Goal: Task Accomplishment & Management: Complete application form

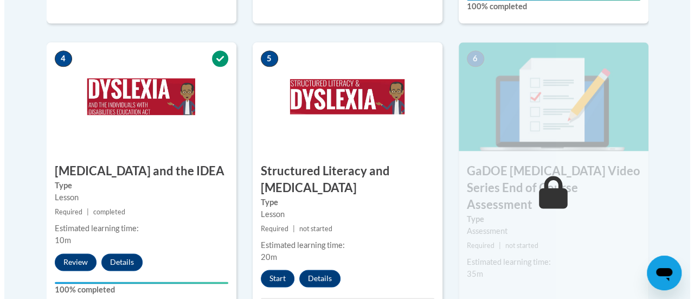
scroll to position [661, 0]
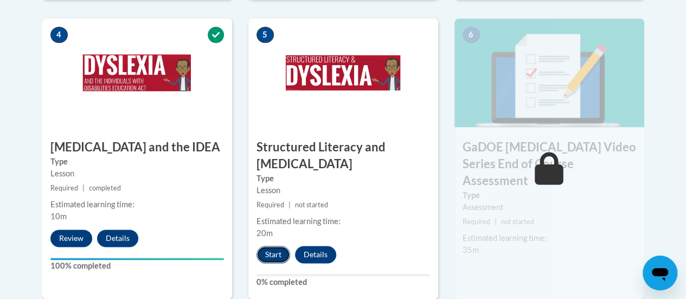
click at [273, 255] on button "Start" at bounding box center [273, 254] width 34 height 17
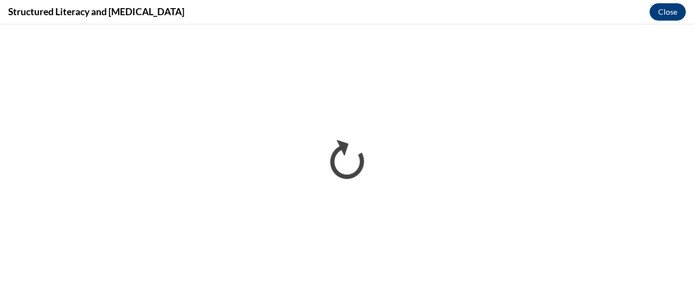
scroll to position [0, 0]
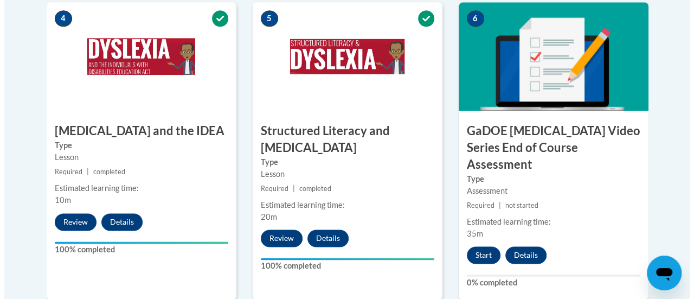
scroll to position [682, 0]
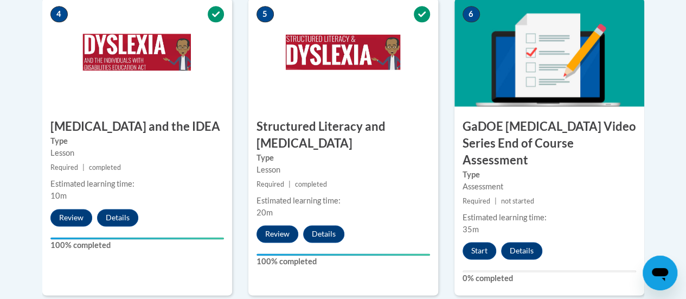
click at [576, 128] on h3 "GaDOE Dyslexia Video Series End of Course Assessment" at bounding box center [549, 143] width 190 height 50
click at [478, 242] on button "Start" at bounding box center [479, 250] width 34 height 17
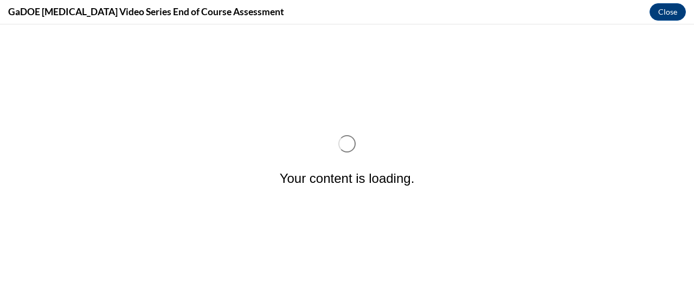
scroll to position [0, 0]
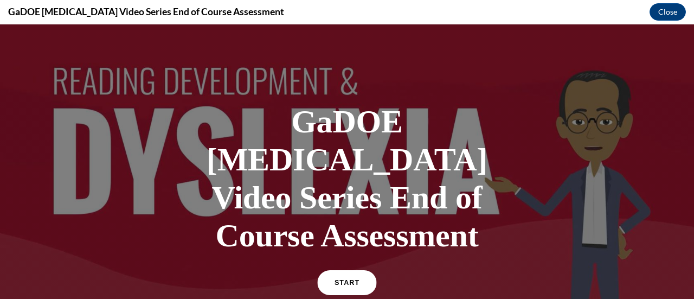
click at [335, 279] on span "START" at bounding box center [347, 283] width 25 height 8
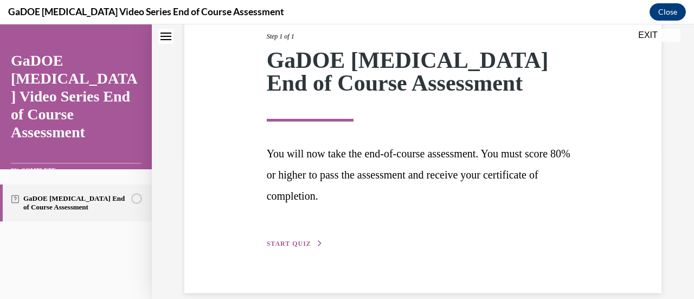
scroll to position [159, 0]
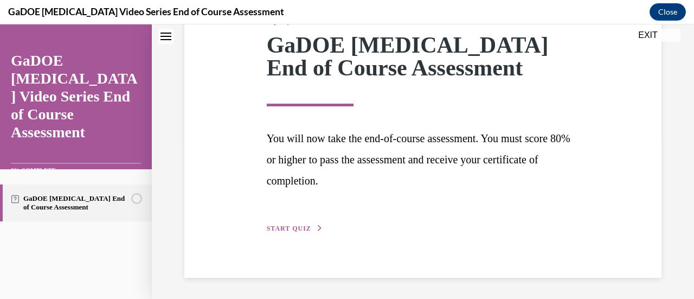
click at [305, 227] on span "START QUIZ" at bounding box center [289, 228] width 44 height 8
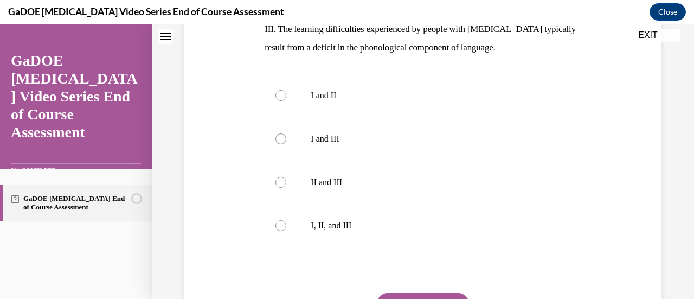
scroll to position [337, 0]
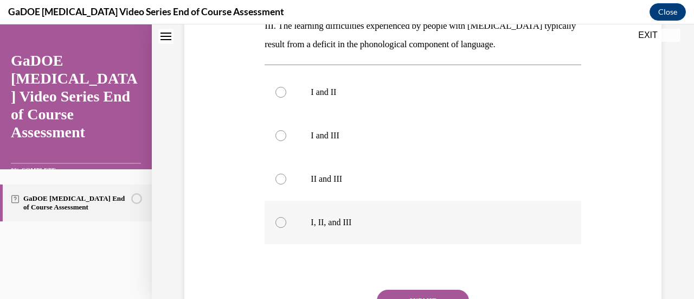
click at [281, 217] on div at bounding box center [280, 222] width 11 height 11
click at [281, 217] on input "I, II, and III" at bounding box center [280, 222] width 11 height 11
radio input "true"
click at [424, 290] on button "SUBMIT" at bounding box center [423, 301] width 92 height 22
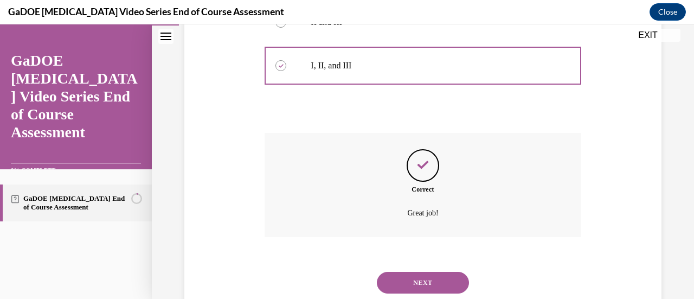
scroll to position [507, 0]
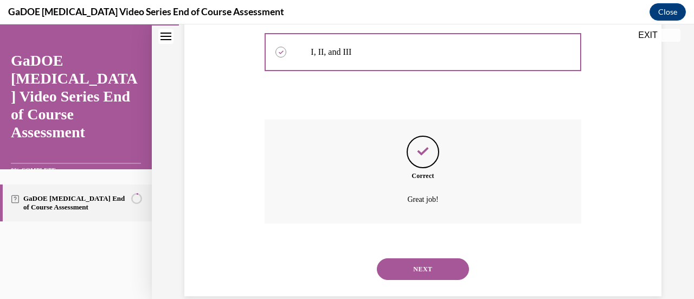
click at [431, 258] on button "NEXT" at bounding box center [423, 269] width 92 height 22
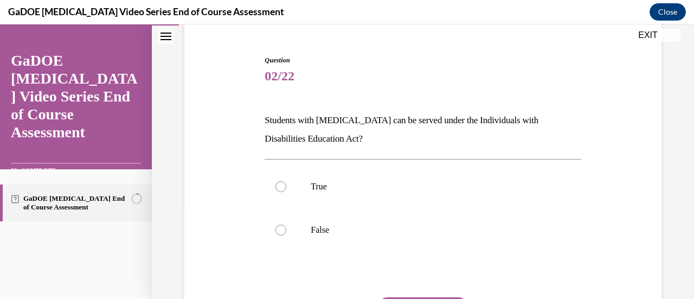
scroll to position [100, 0]
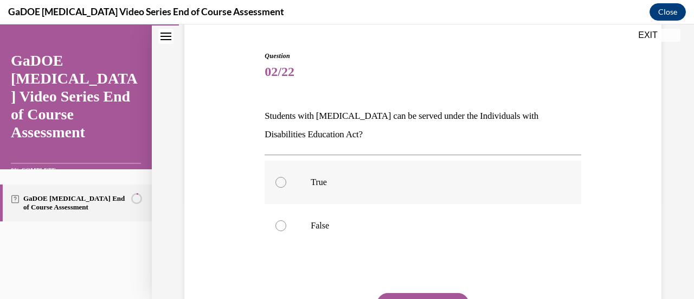
click at [282, 182] on div at bounding box center [280, 182] width 11 height 11
click at [282, 182] on input "True" at bounding box center [280, 182] width 11 height 11
radio input "true"
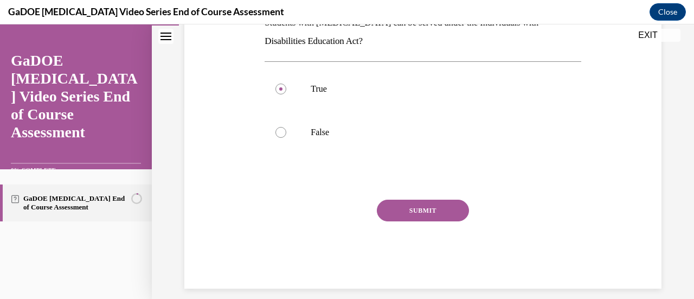
scroll to position [194, 0]
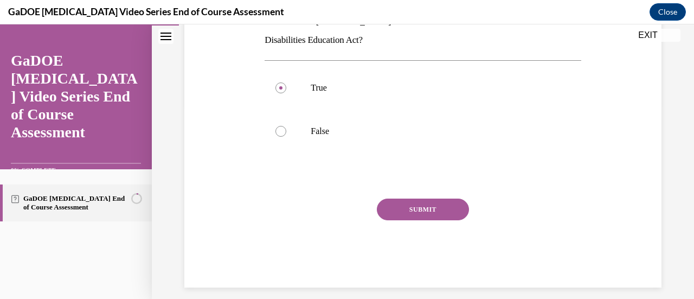
click at [435, 205] on button "SUBMIT" at bounding box center [423, 209] width 92 height 22
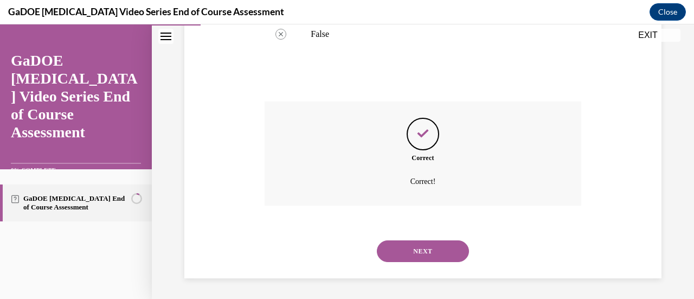
scroll to position [292, 0]
click at [426, 247] on button "NEXT" at bounding box center [423, 251] width 92 height 22
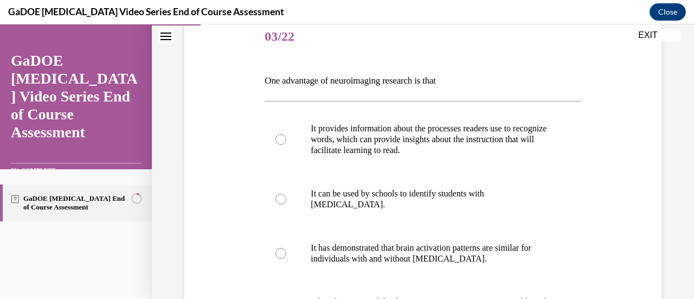
scroll to position [134, 0]
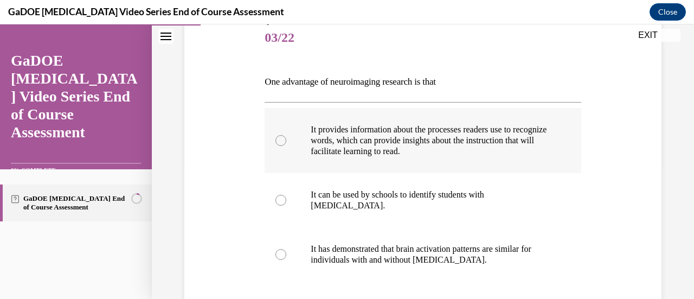
click at [278, 138] on div at bounding box center [280, 140] width 11 height 11
click at [278, 138] on input "It provides information about the processes readers use to recognize words, whi…" at bounding box center [280, 140] width 11 height 11
radio input "true"
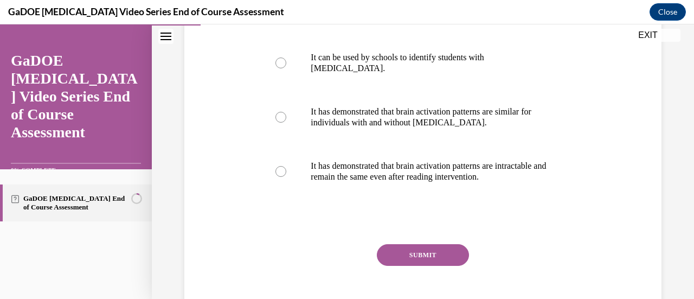
scroll to position [283, 0]
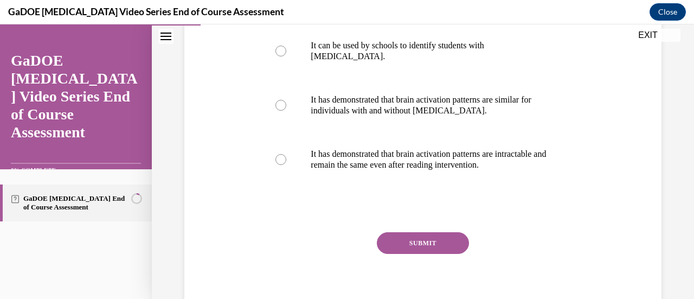
click at [430, 241] on button "SUBMIT" at bounding box center [423, 243] width 92 height 22
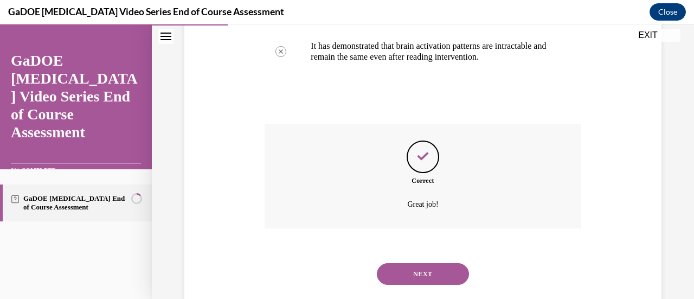
scroll to position [414, 0]
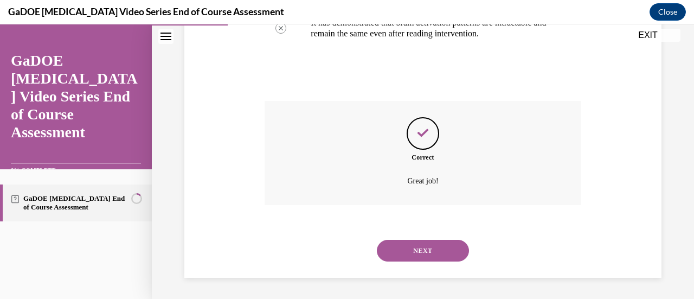
click at [430, 248] on button "NEXT" at bounding box center [423, 251] width 92 height 22
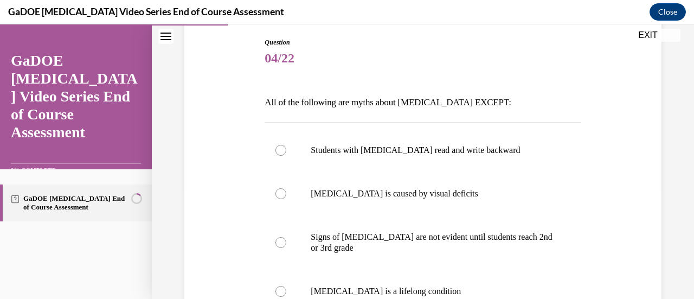
scroll to position [115, 0]
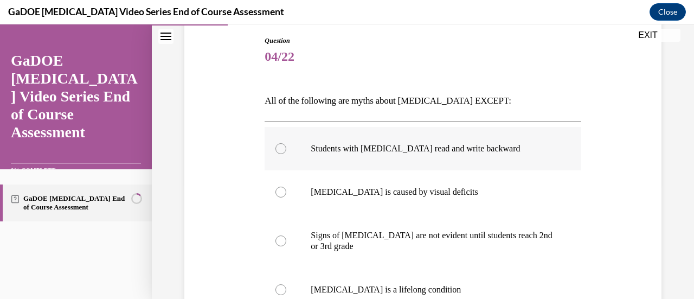
click at [279, 149] on div at bounding box center [280, 148] width 11 height 11
click at [279, 149] on input "Students with dyslexia read and write backward" at bounding box center [280, 148] width 11 height 11
radio input "true"
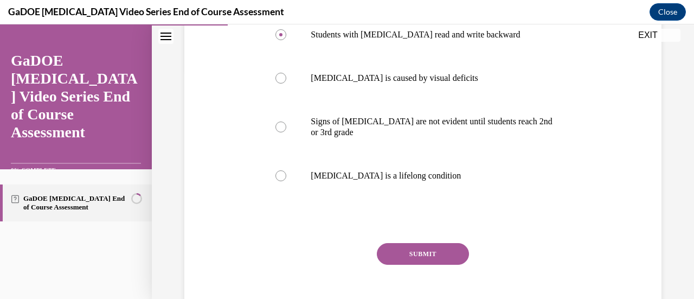
scroll to position [239, 0]
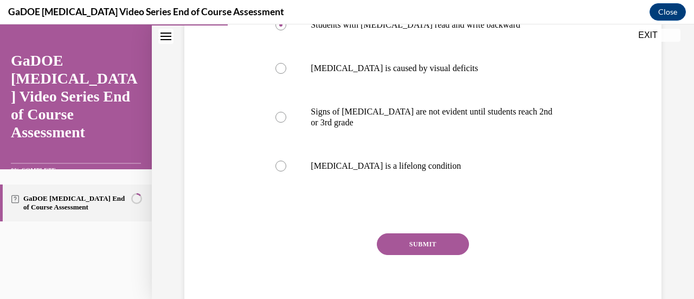
click at [436, 247] on button "SUBMIT" at bounding box center [423, 244] width 92 height 22
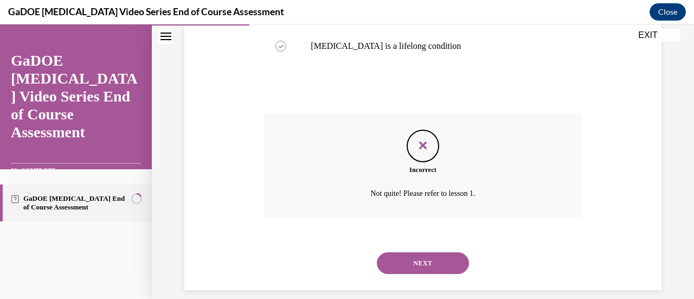
scroll to position [367, 0]
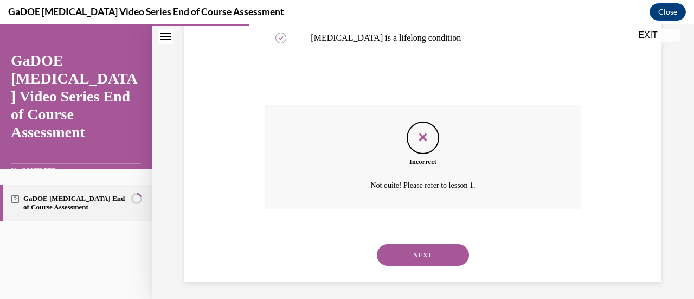
click at [446, 254] on button "NEXT" at bounding box center [423, 255] width 92 height 22
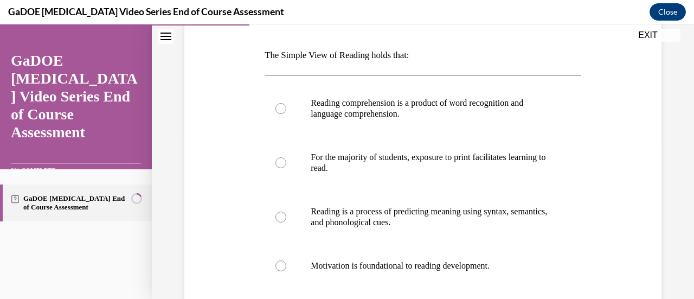
scroll to position [165, 0]
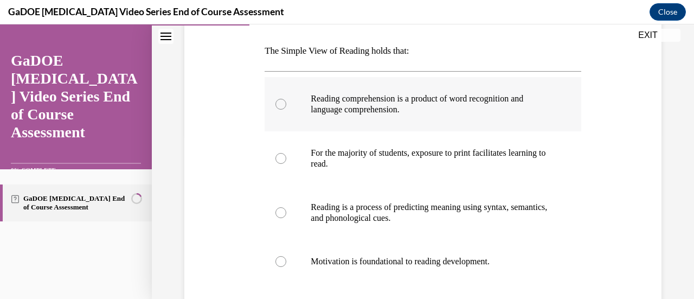
click at [281, 101] on div at bounding box center [280, 104] width 11 height 11
click at [281, 101] on input "Reading comprehension is a product of word recognition and language comprehensi…" at bounding box center [280, 104] width 11 height 11
radio input "true"
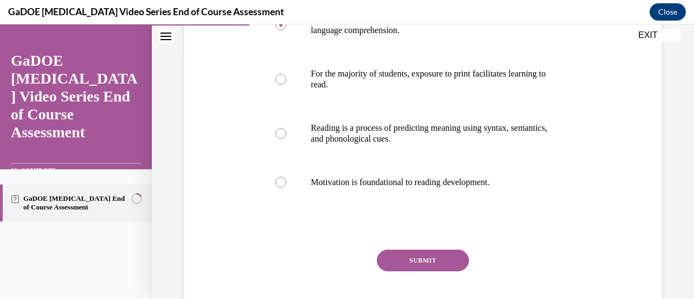
scroll to position [245, 0]
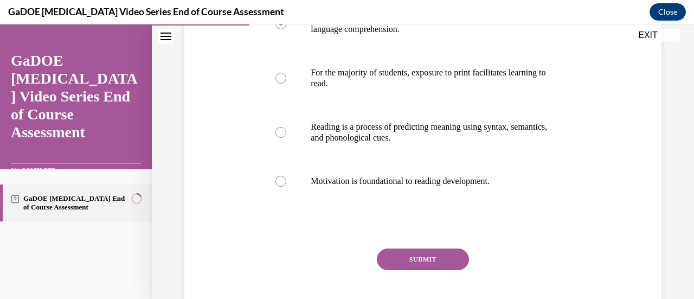
click at [440, 259] on button "SUBMIT" at bounding box center [423, 259] width 92 height 22
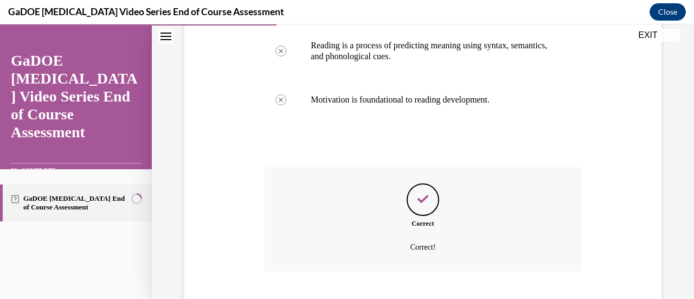
scroll to position [393, 0]
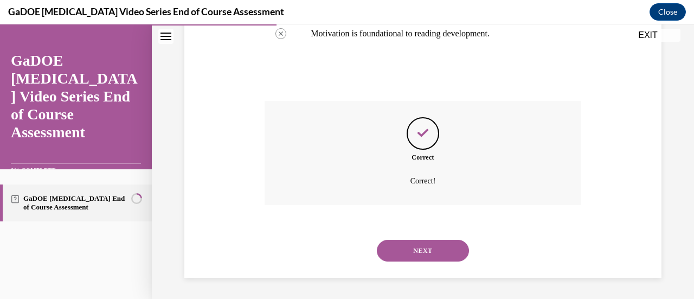
click at [439, 252] on button "NEXT" at bounding box center [423, 251] width 92 height 22
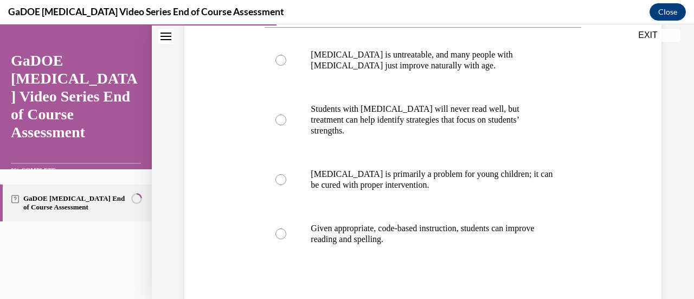
scroll to position [230, 0]
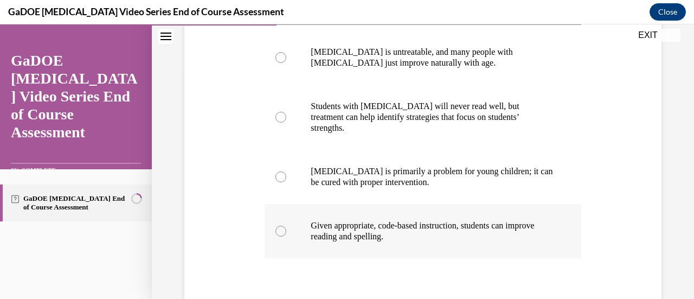
click at [281, 226] on div at bounding box center [280, 231] width 11 height 11
click at [281, 226] on input "Given appropriate, code-based instruction, students can improve reading and spe…" at bounding box center [280, 231] width 11 height 11
radio input "true"
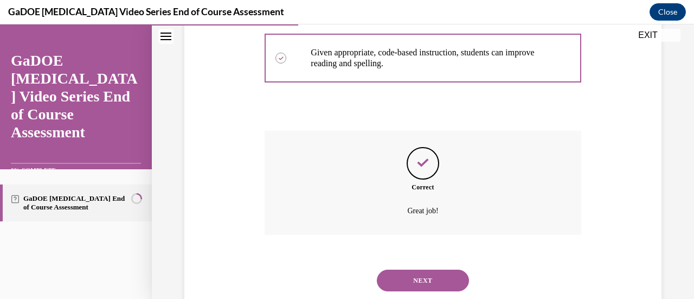
scroll to position [403, 0]
click at [435, 269] on button "NEXT" at bounding box center [423, 280] width 92 height 22
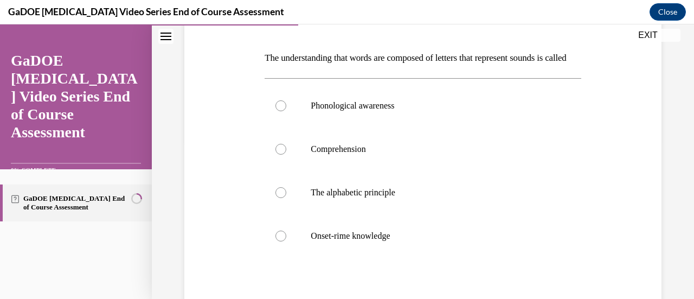
scroll to position [159, 0]
click at [280, 197] on div at bounding box center [280, 191] width 11 height 11
click at [280, 197] on input "The alphabetic principle" at bounding box center [280, 191] width 11 height 11
radio input "true"
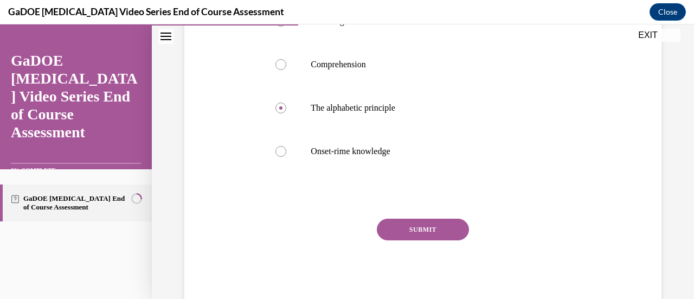
scroll to position [261, 0]
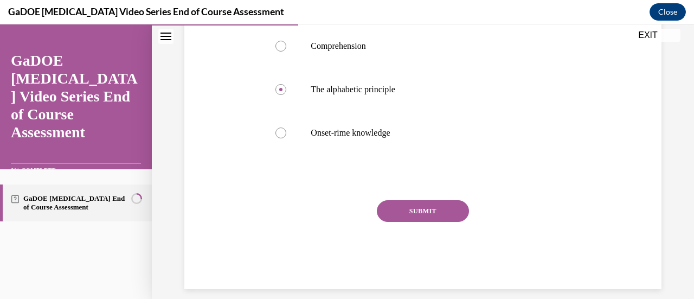
click at [434, 222] on button "SUBMIT" at bounding box center [423, 211] width 92 height 22
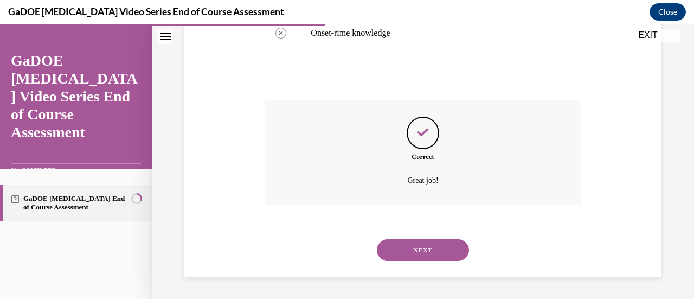
scroll to position [378, 0]
click at [433, 250] on button "NEXT" at bounding box center [423, 250] width 92 height 22
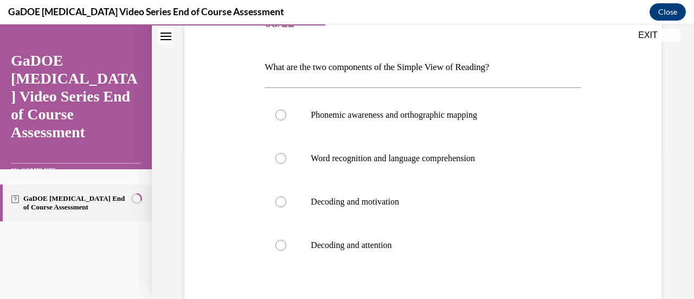
scroll to position [157, 0]
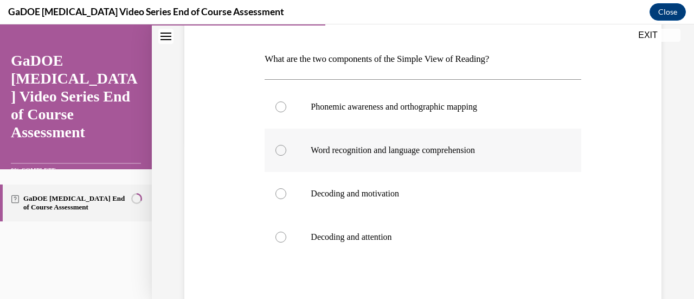
click at [281, 148] on div at bounding box center [280, 150] width 11 height 11
click at [281, 148] on input "Word recognition and language comprehension" at bounding box center [280, 150] width 11 height 11
radio input "true"
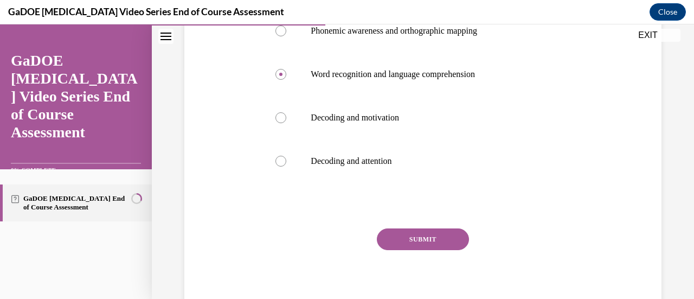
scroll to position [236, 0]
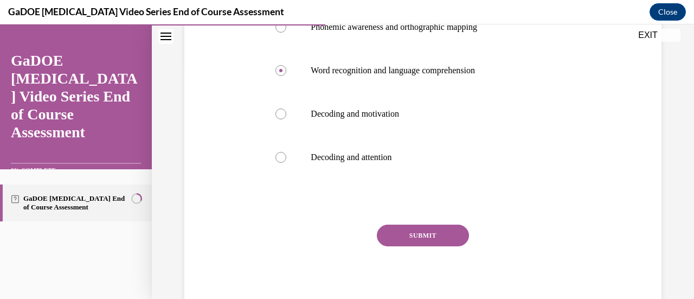
click at [441, 235] on button "SUBMIT" at bounding box center [423, 235] width 92 height 22
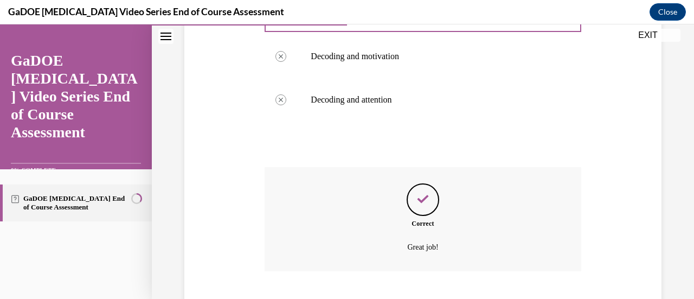
scroll to position [360, 0]
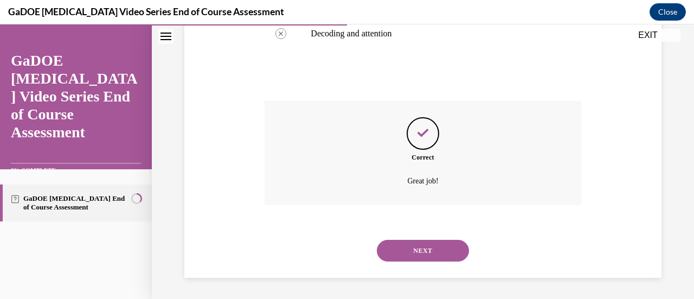
click at [441, 252] on button "NEXT" at bounding box center [423, 251] width 92 height 22
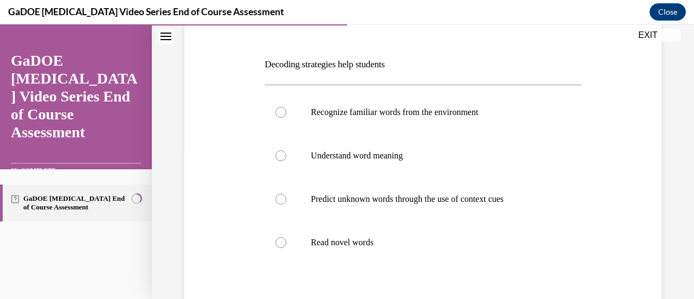
scroll to position [152, 0]
click at [278, 241] on div at bounding box center [280, 241] width 11 height 11
click at [278, 241] on input "Read novel words" at bounding box center [280, 241] width 11 height 11
radio input "true"
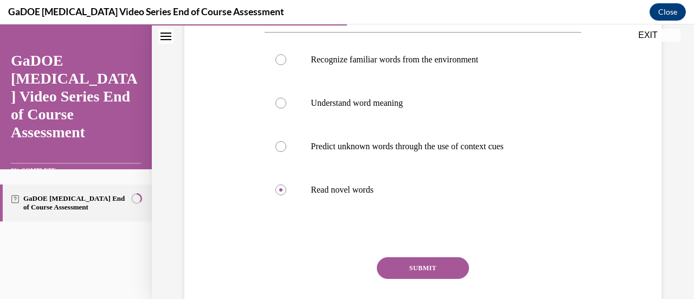
scroll to position [219, 0]
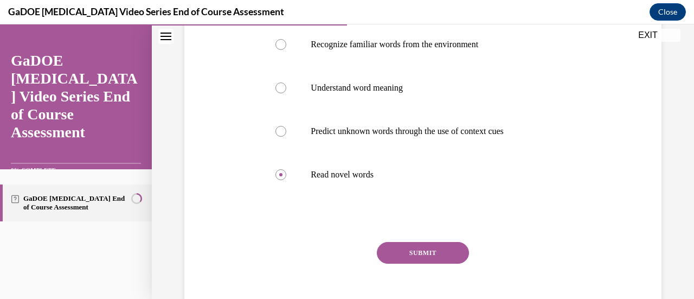
click at [442, 252] on button "SUBMIT" at bounding box center [423, 253] width 92 height 22
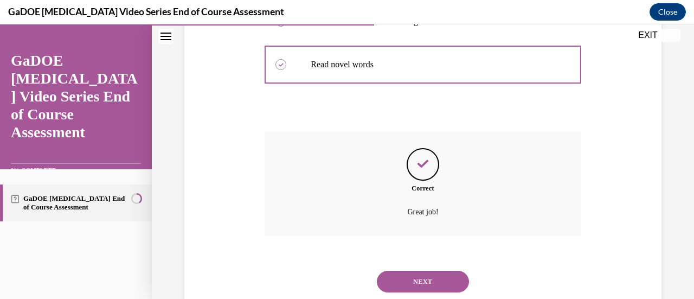
scroll to position [360, 0]
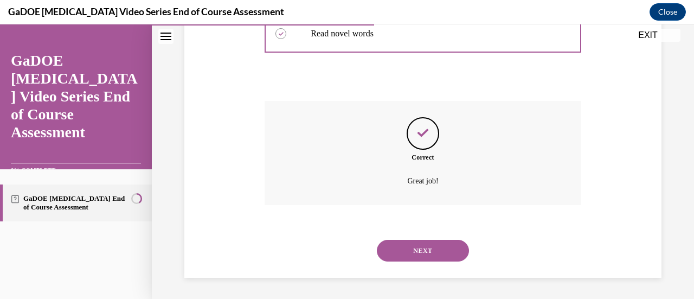
click at [438, 252] on button "NEXT" at bounding box center [423, 251] width 92 height 22
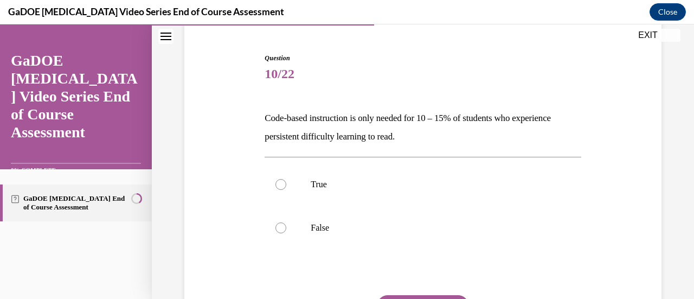
scroll to position [99, 0]
click at [277, 223] on div at bounding box center [280, 226] width 11 height 11
click at [277, 223] on input "False" at bounding box center [280, 226] width 11 height 11
radio input "true"
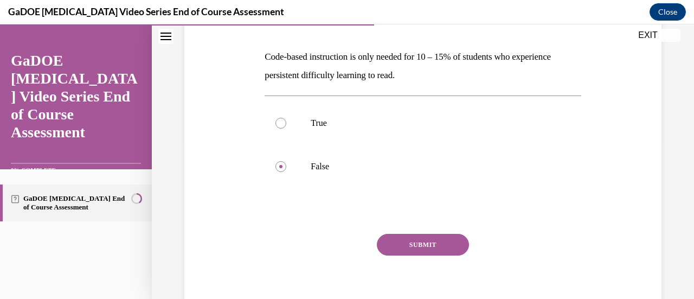
scroll to position [162, 0]
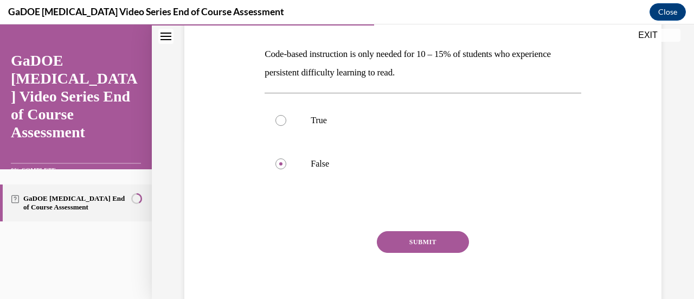
click at [423, 240] on button "SUBMIT" at bounding box center [423, 242] width 92 height 22
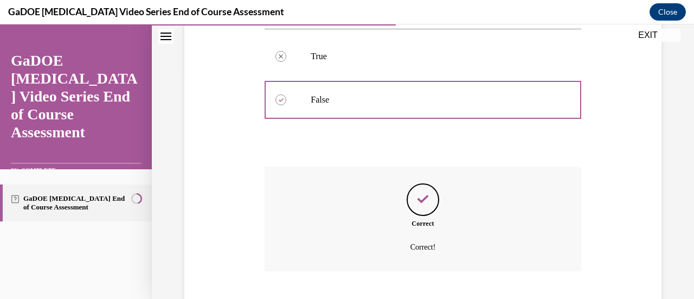
scroll to position [292, 0]
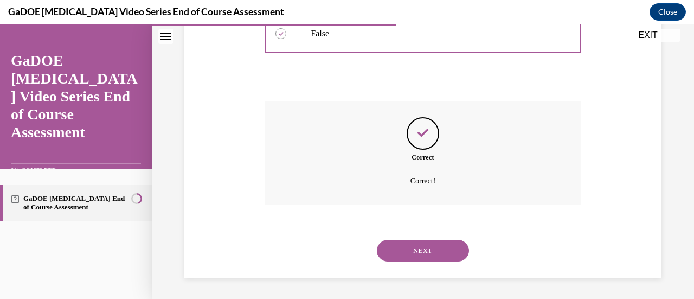
click at [425, 243] on button "NEXT" at bounding box center [423, 251] width 92 height 22
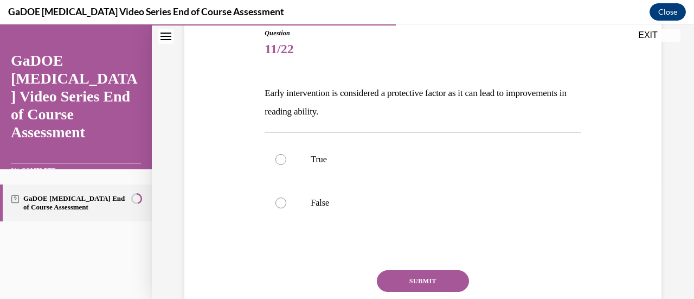
scroll to position [124, 0]
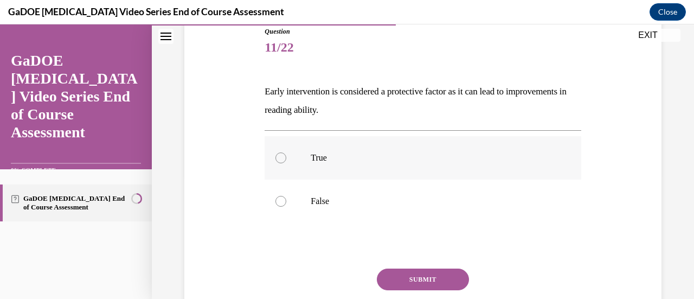
click at [279, 159] on div at bounding box center [280, 157] width 11 height 11
click at [279, 159] on input "True" at bounding box center [280, 157] width 11 height 11
radio input "true"
click at [419, 277] on button "SUBMIT" at bounding box center [423, 279] width 92 height 22
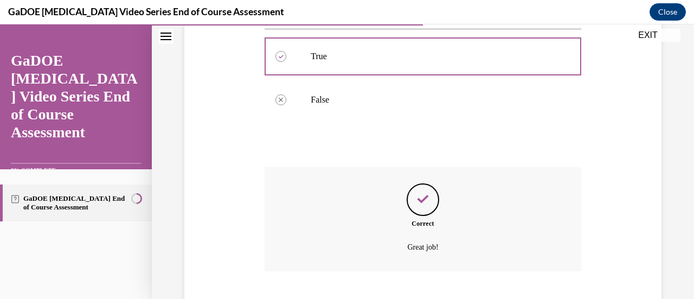
scroll to position [292, 0]
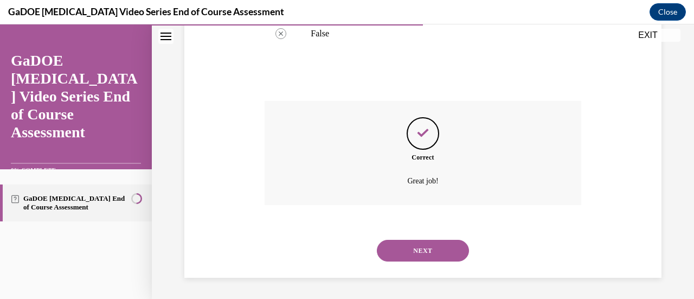
click at [415, 251] on button "NEXT" at bounding box center [423, 251] width 92 height 22
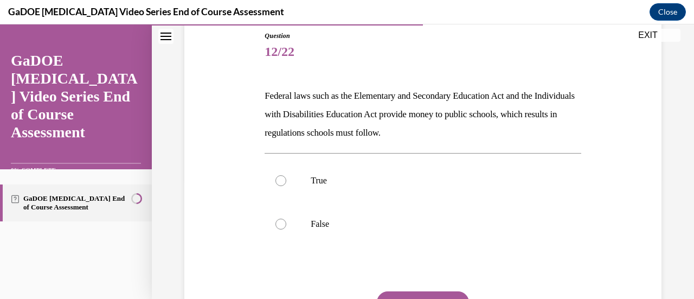
scroll to position [120, 0]
click at [281, 176] on div at bounding box center [280, 180] width 11 height 11
click at [281, 176] on input "True" at bounding box center [280, 180] width 11 height 11
radio input "true"
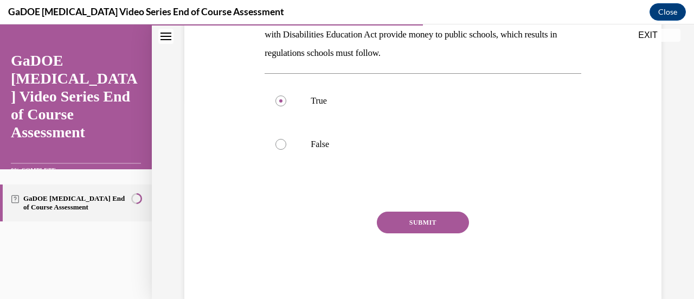
scroll to position [202, 0]
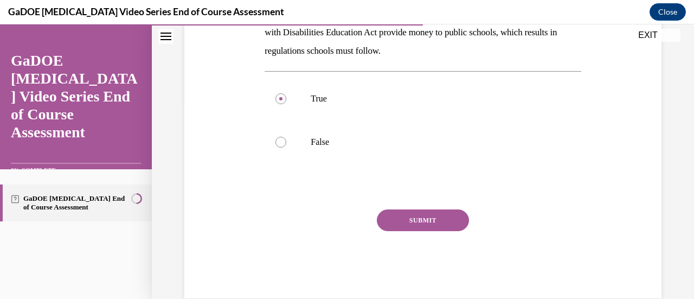
click at [420, 217] on button "SUBMIT" at bounding box center [423, 220] width 92 height 22
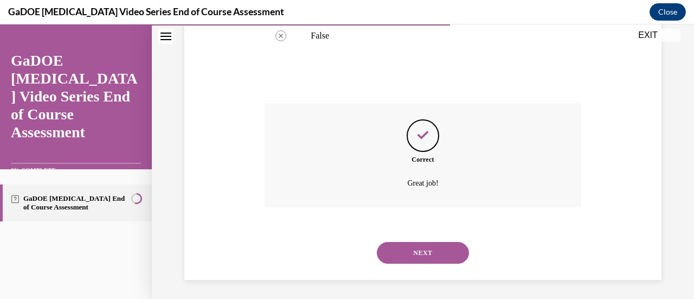
scroll to position [310, 0]
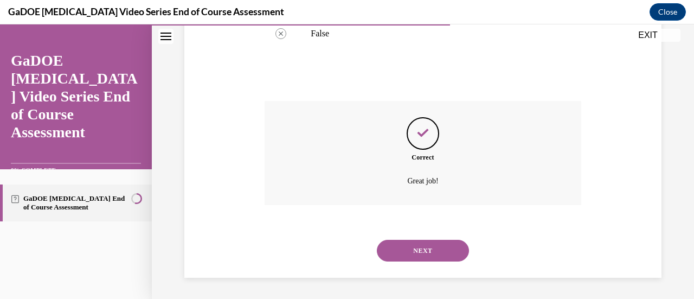
click at [433, 248] on button "NEXT" at bounding box center [423, 251] width 92 height 22
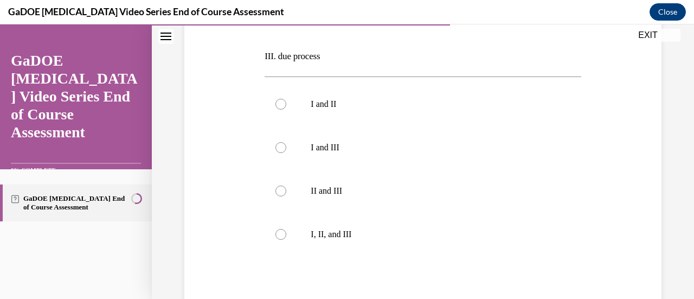
scroll to position [296, 0]
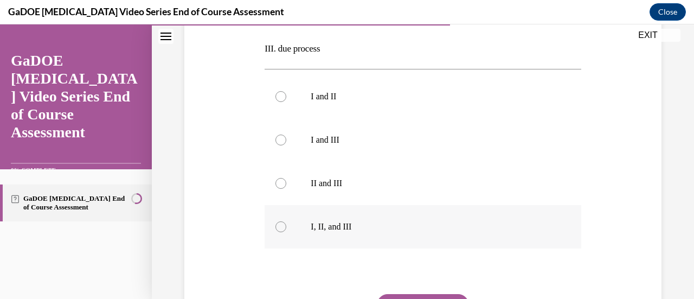
click at [281, 227] on div at bounding box center [280, 226] width 11 height 11
click at [281, 227] on input "I, II, and III" at bounding box center [280, 226] width 11 height 11
radio input "true"
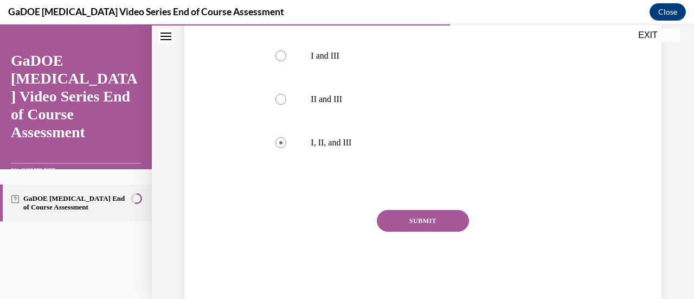
scroll to position [386, 0]
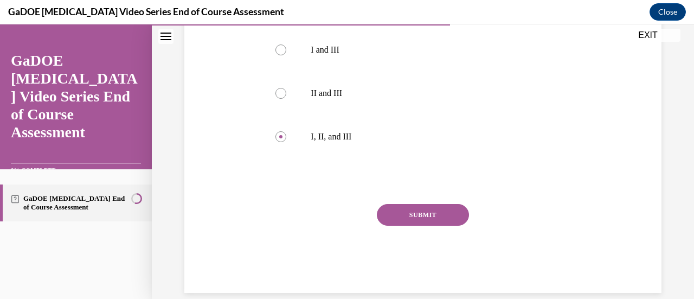
click at [441, 224] on button "SUBMIT" at bounding box center [423, 215] width 92 height 22
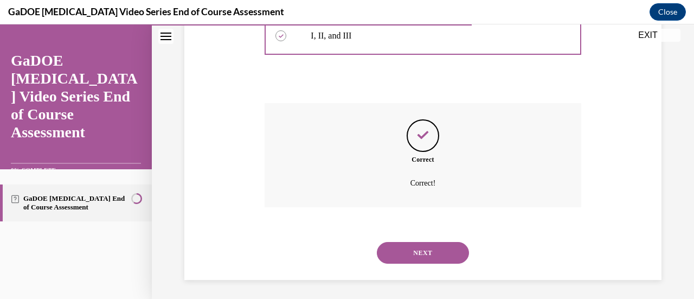
scroll to position [489, 0]
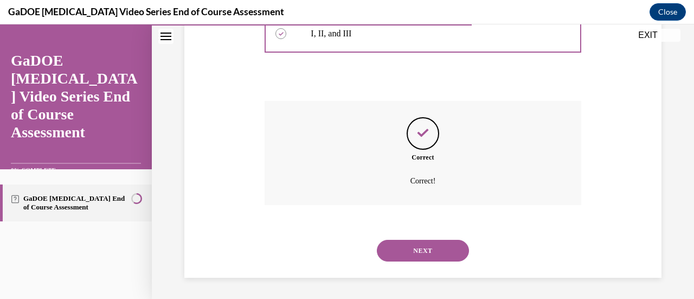
click at [439, 255] on button "NEXT" at bounding box center [423, 251] width 92 height 22
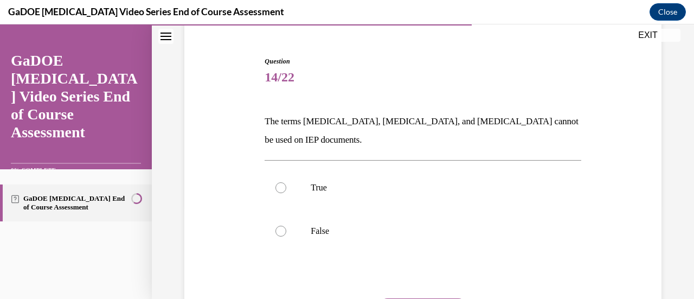
scroll to position [97, 0]
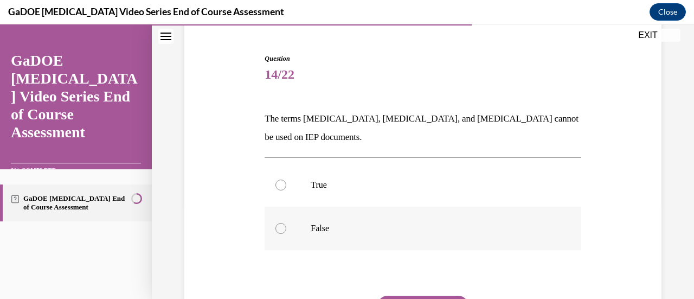
click at [280, 228] on div at bounding box center [280, 228] width 11 height 11
click at [280, 228] on input "False" at bounding box center [280, 228] width 11 height 11
radio input "true"
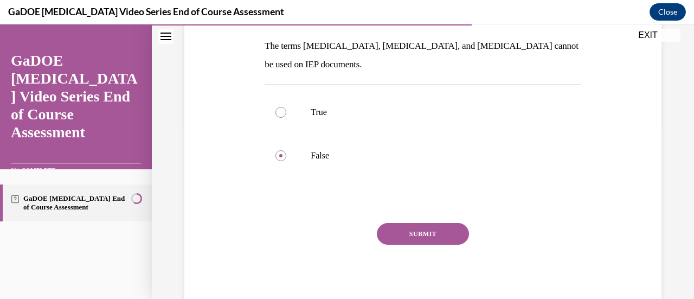
scroll to position [172, 0]
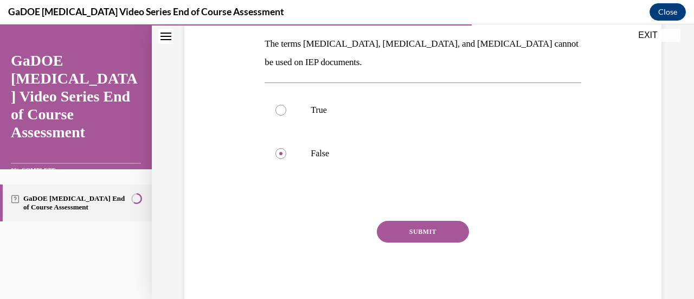
click at [443, 234] on button "SUBMIT" at bounding box center [423, 232] width 92 height 22
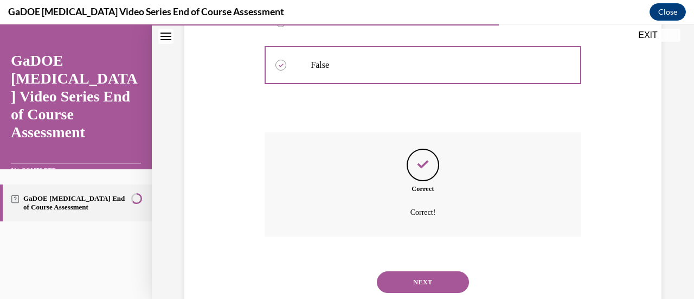
scroll to position [292, 0]
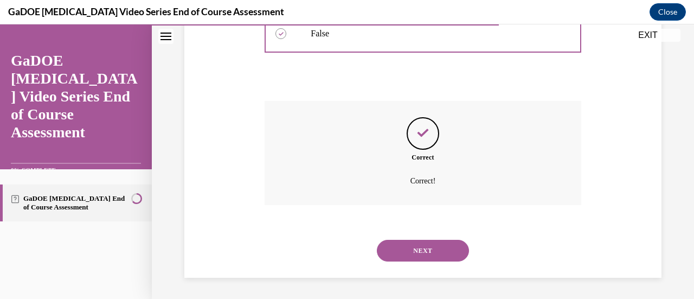
click at [438, 246] on button "NEXT" at bounding box center [423, 251] width 92 height 22
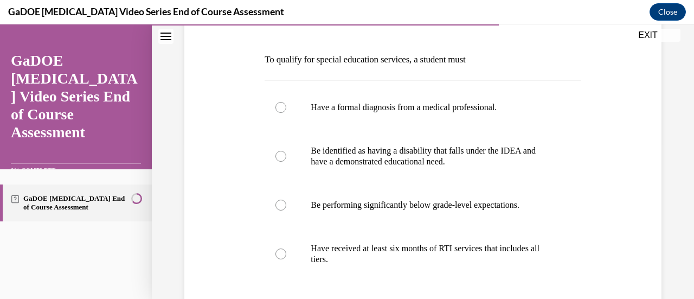
scroll to position [160, 0]
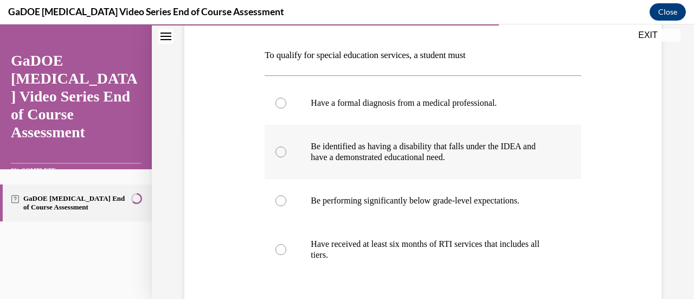
click at [278, 149] on div at bounding box center [280, 151] width 11 height 11
click at [278, 149] on input "Be identified as having a disability that falls under the IDEA and have a demon…" at bounding box center [280, 151] width 11 height 11
radio input "true"
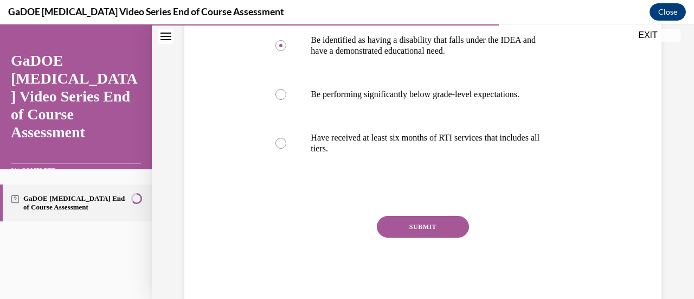
scroll to position [269, 0]
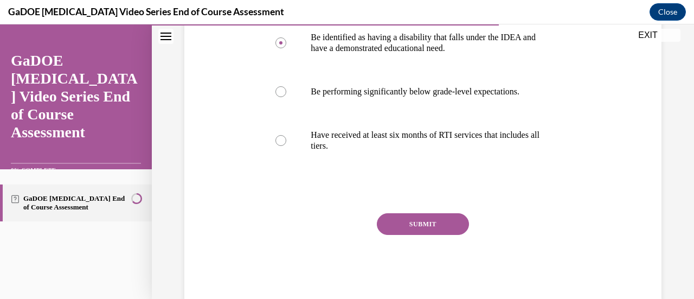
click at [445, 224] on button "SUBMIT" at bounding box center [423, 224] width 92 height 22
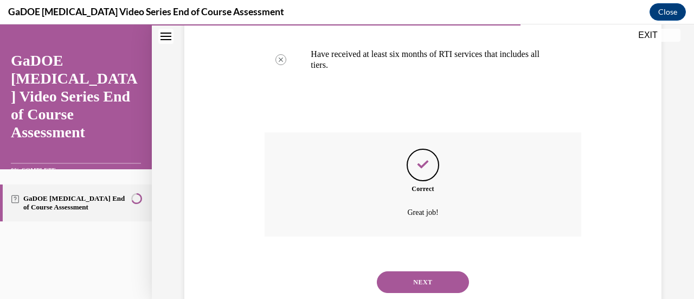
scroll to position [382, 0]
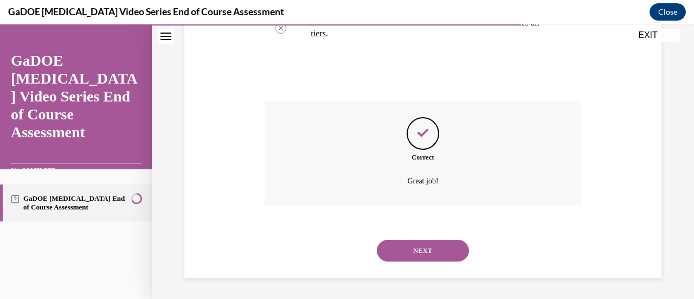
click at [424, 252] on button "NEXT" at bounding box center [423, 251] width 92 height 22
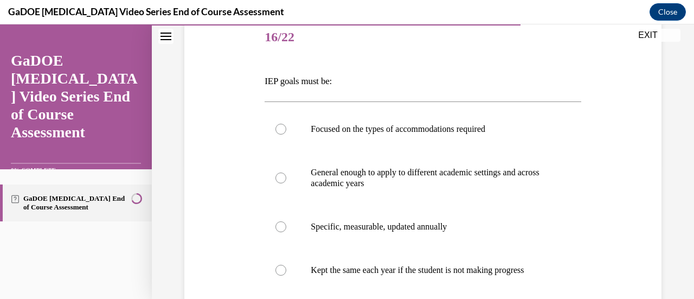
scroll to position [143, 0]
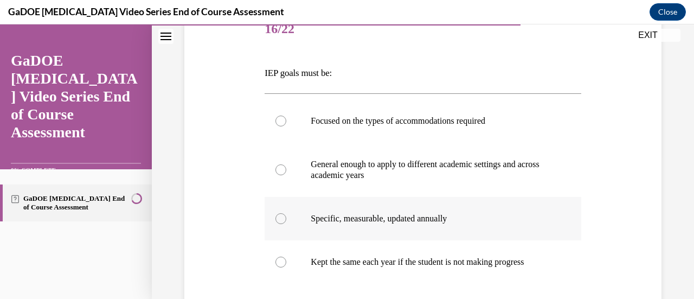
click at [280, 217] on div at bounding box center [280, 218] width 11 height 11
click at [280, 217] on input "Specific, measurable, updated annually" at bounding box center [280, 218] width 11 height 11
radio input "true"
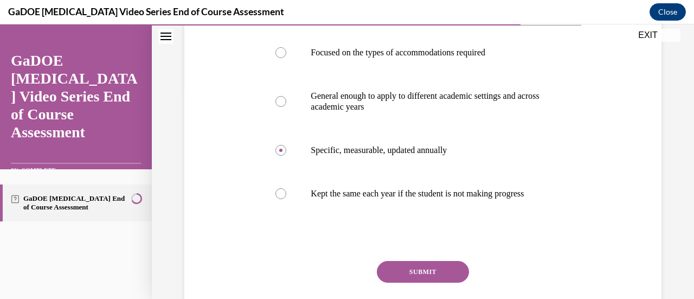
scroll to position [236, 0]
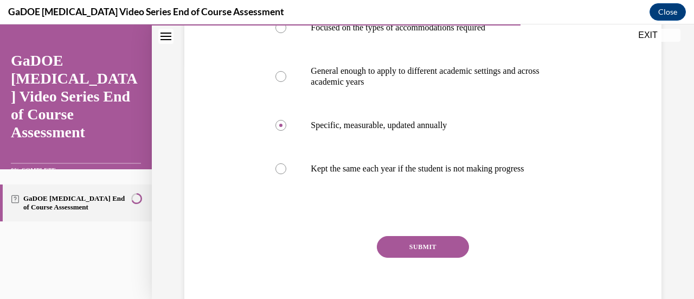
click at [424, 257] on button "SUBMIT" at bounding box center [423, 247] width 92 height 22
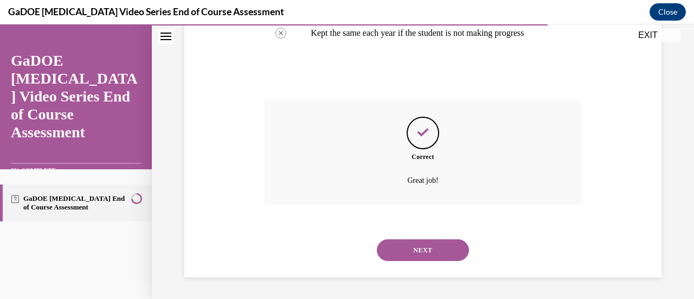
scroll to position [382, 0]
click at [434, 252] on button "NEXT" at bounding box center [423, 250] width 92 height 22
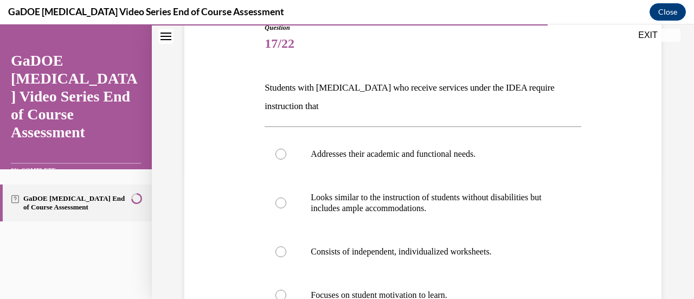
scroll to position [120, 0]
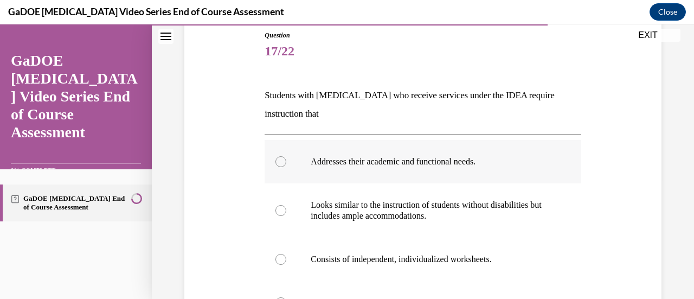
click at [281, 160] on div at bounding box center [280, 161] width 11 height 11
click at [281, 160] on input "Addresses their academic and functional needs." at bounding box center [280, 161] width 11 height 11
radio input "true"
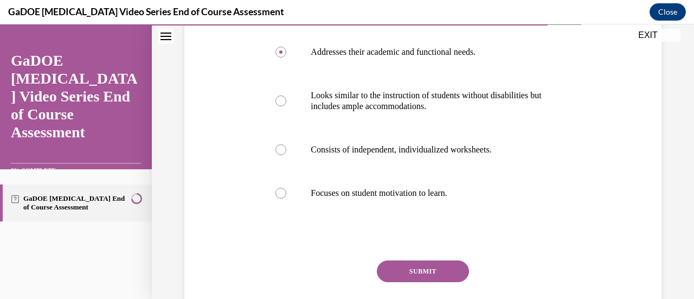
scroll to position [276, 0]
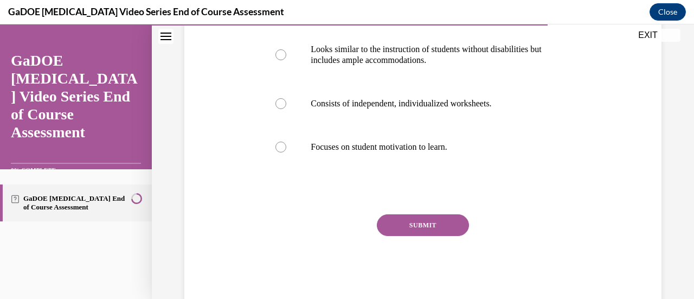
click at [411, 224] on button "SUBMIT" at bounding box center [423, 225] width 92 height 22
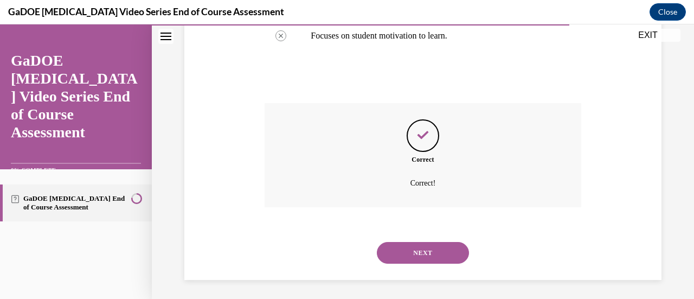
scroll to position [389, 0]
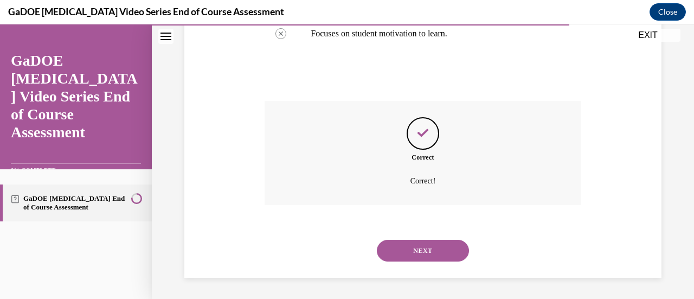
click at [424, 250] on button "NEXT" at bounding box center [423, 251] width 92 height 22
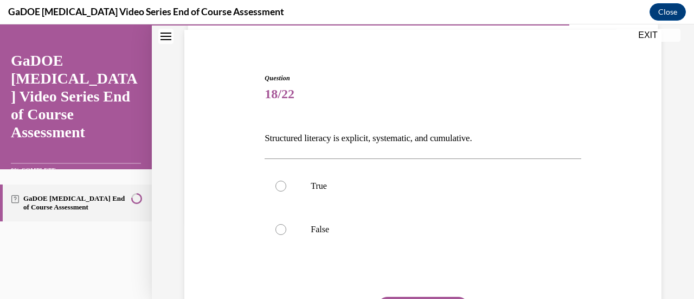
scroll to position [79, 0]
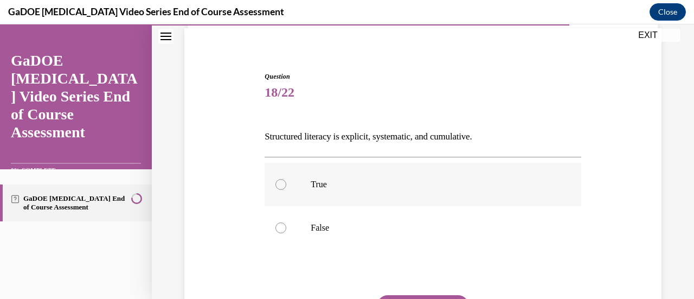
click at [281, 183] on div at bounding box center [280, 184] width 11 height 11
click at [281, 183] on input "True" at bounding box center [280, 184] width 11 height 11
radio input "true"
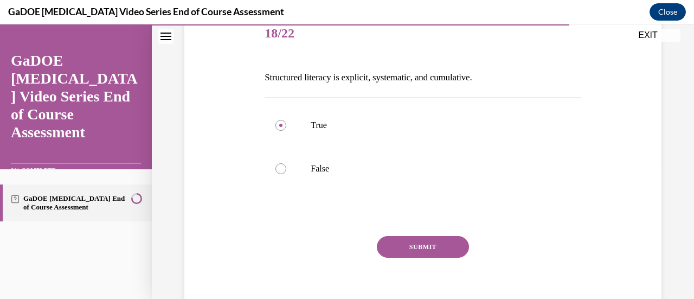
scroll to position [162, 0]
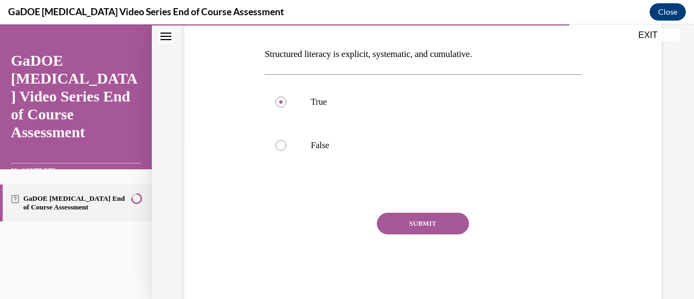
click at [435, 228] on button "SUBMIT" at bounding box center [423, 224] width 92 height 22
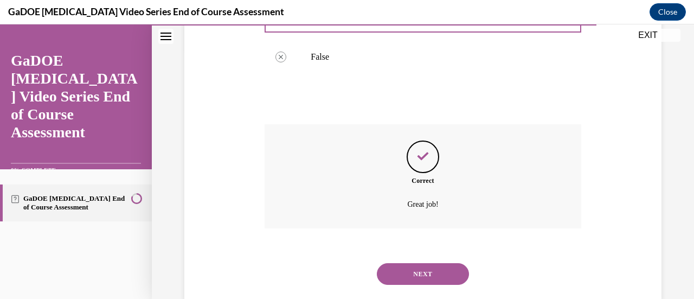
scroll to position [273, 0]
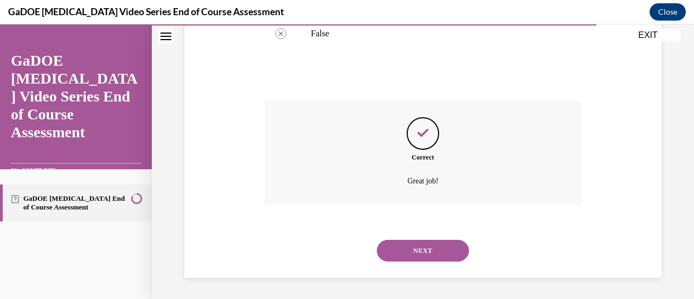
click at [430, 250] on button "NEXT" at bounding box center [423, 251] width 92 height 22
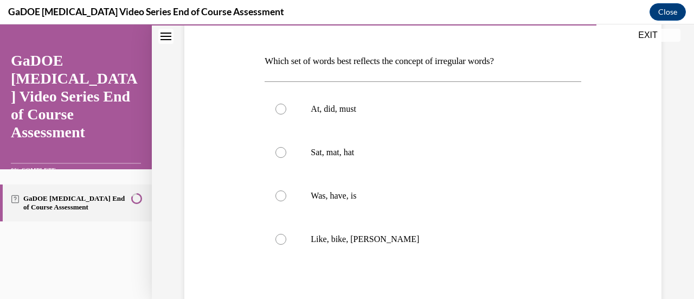
scroll to position [155, 0]
click at [280, 196] on div at bounding box center [280, 195] width 11 height 11
click at [280, 196] on input "Was, have, is" at bounding box center [280, 195] width 11 height 11
radio input "true"
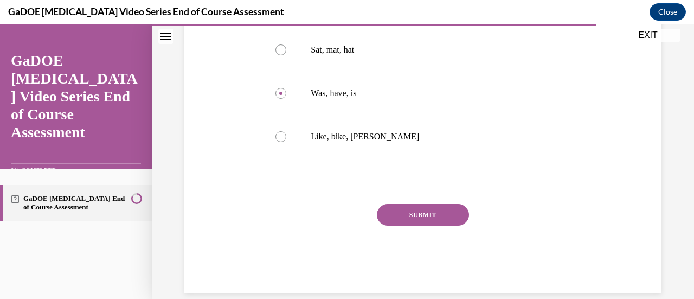
scroll to position [268, 0]
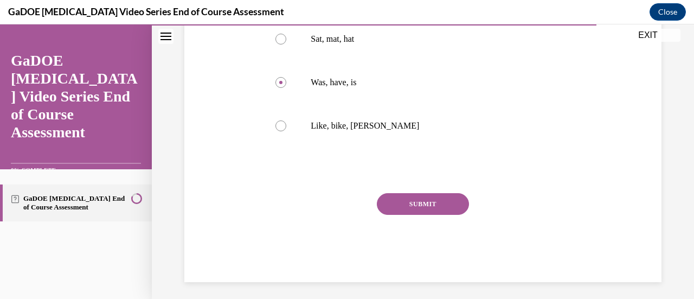
click at [447, 205] on button "SUBMIT" at bounding box center [423, 204] width 92 height 22
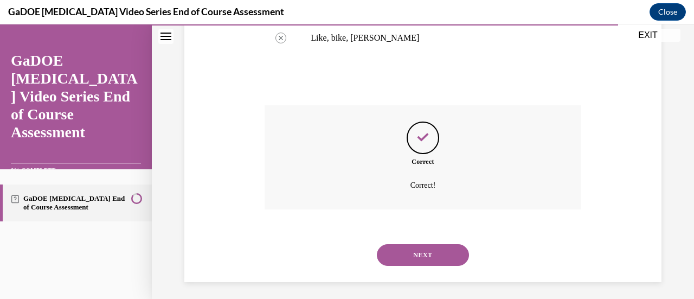
scroll to position [360, 0]
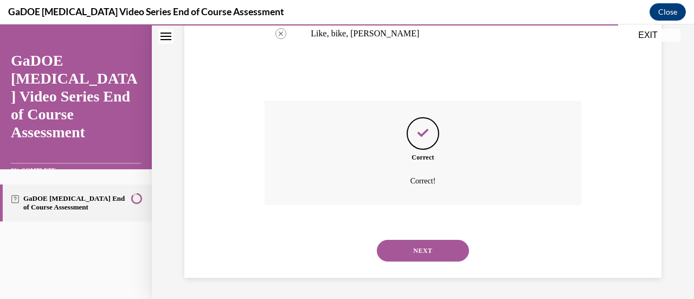
click at [427, 248] on button "NEXT" at bounding box center [423, 251] width 92 height 22
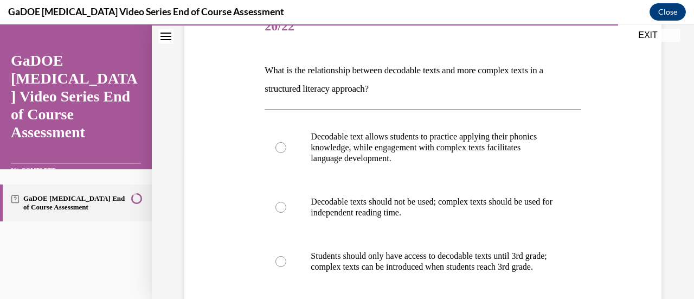
scroll to position [142, 0]
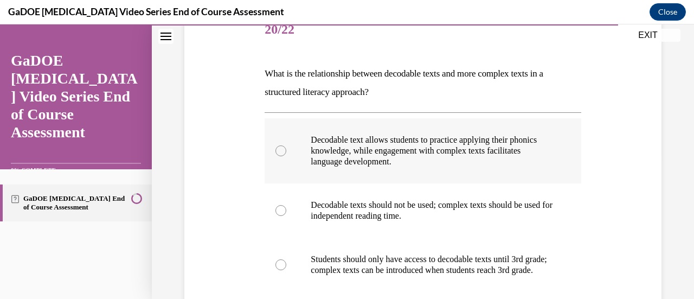
click at [279, 148] on div at bounding box center [280, 150] width 11 height 11
click at [279, 148] on input "Decodable text allows students to practice applying their phonics knowledge, wh…" at bounding box center [280, 150] width 11 height 11
radio input "true"
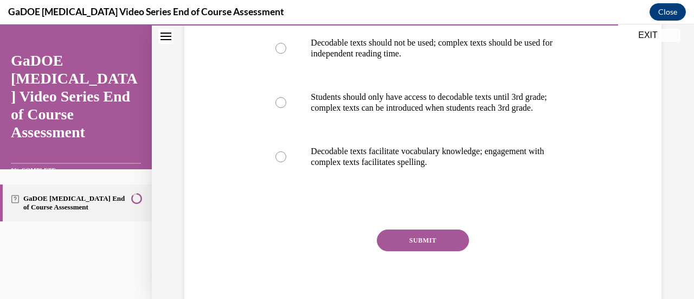
scroll to position [308, 0]
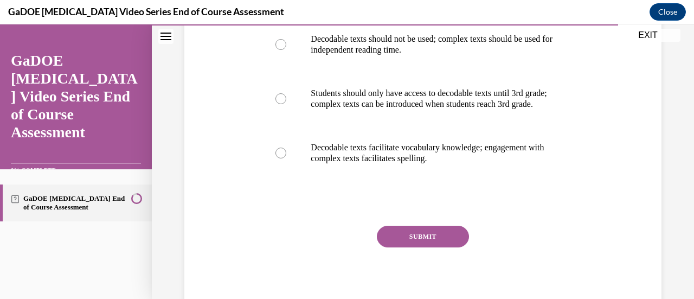
click at [446, 245] on button "SUBMIT" at bounding box center [423, 237] width 92 height 22
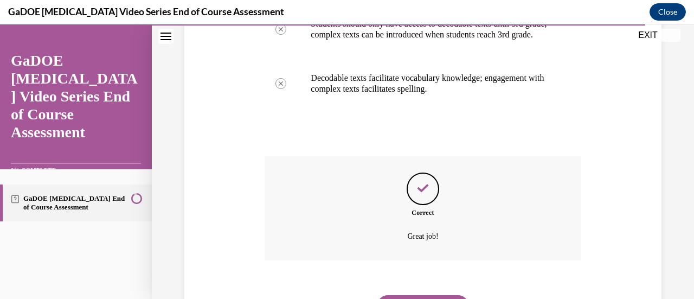
scroll to position [443, 0]
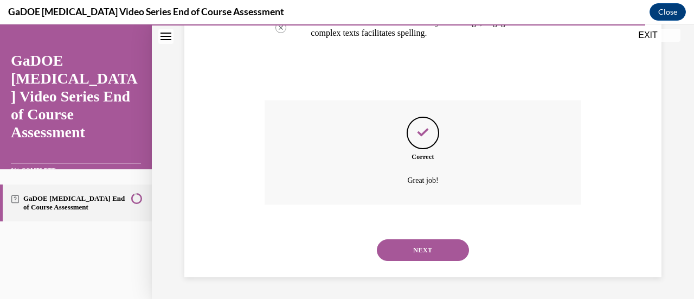
click at [425, 251] on button "NEXT" at bounding box center [423, 250] width 92 height 22
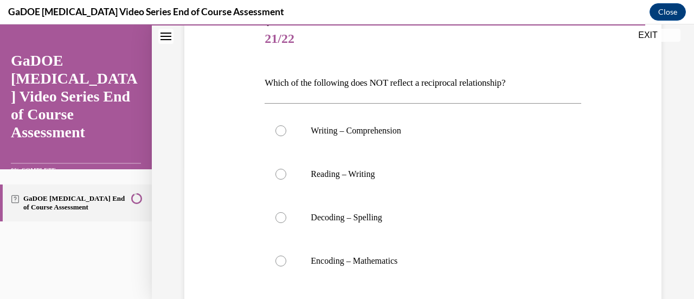
scroll to position [134, 0]
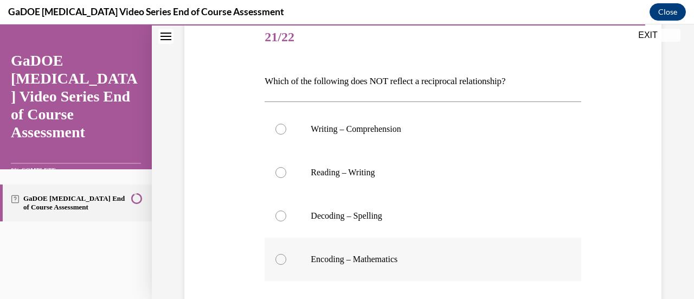
click at [281, 258] on div at bounding box center [280, 259] width 11 height 11
click at [281, 258] on input "Encoding – Mathematics" at bounding box center [280, 259] width 11 height 11
radio input "true"
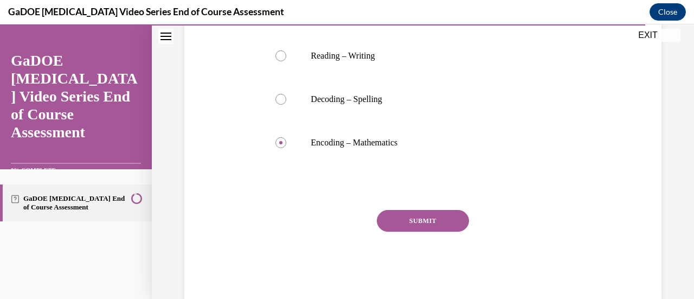
scroll to position [254, 0]
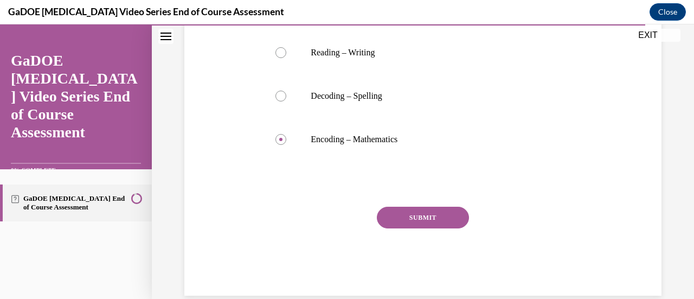
click at [413, 213] on button "SUBMIT" at bounding box center [423, 218] width 92 height 22
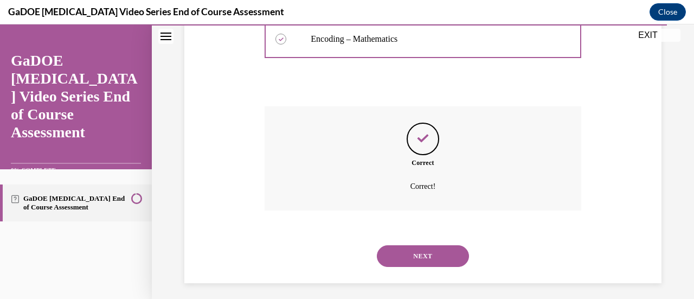
scroll to position [360, 0]
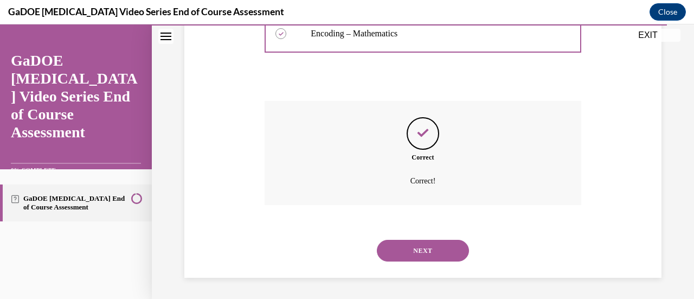
click at [428, 247] on button "NEXT" at bounding box center [423, 251] width 92 height 22
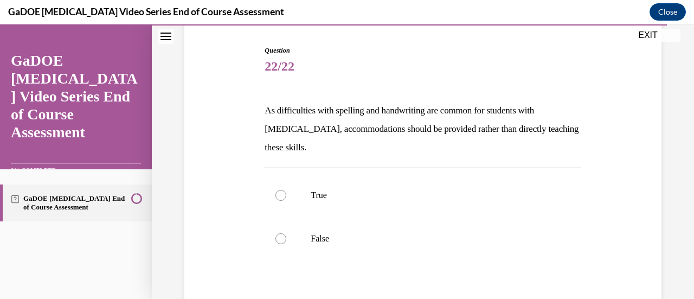
scroll to position [113, 0]
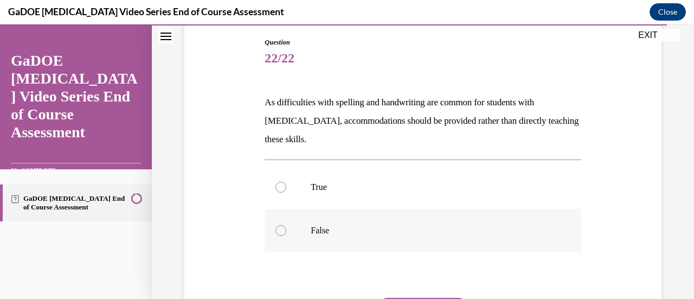
click at [282, 230] on div at bounding box center [280, 230] width 11 height 11
click at [282, 230] on input "False" at bounding box center [280, 230] width 11 height 11
radio input "true"
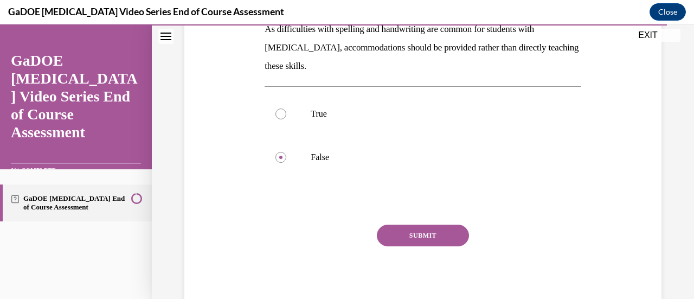
scroll to position [222, 0]
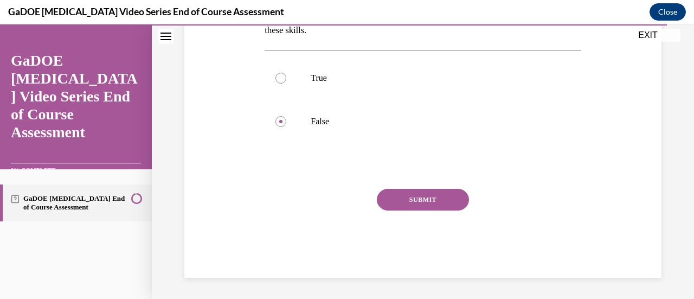
click at [410, 198] on button "SUBMIT" at bounding box center [423, 200] width 92 height 22
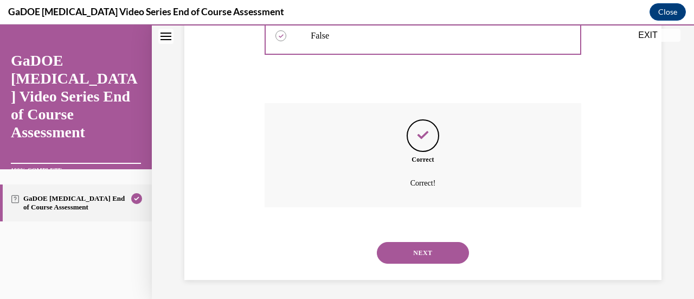
scroll to position [310, 0]
click at [419, 245] on button "NEXT" at bounding box center [423, 251] width 92 height 22
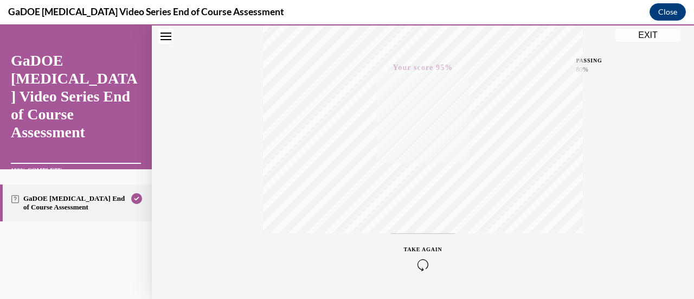
scroll to position [224, 0]
click at [637, 33] on button "EXIT" at bounding box center [647, 35] width 65 height 13
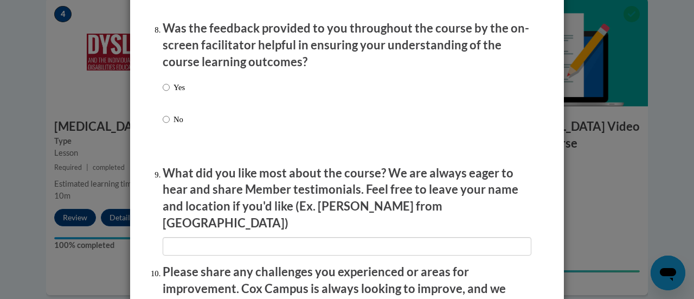
scroll to position [1956, 0]
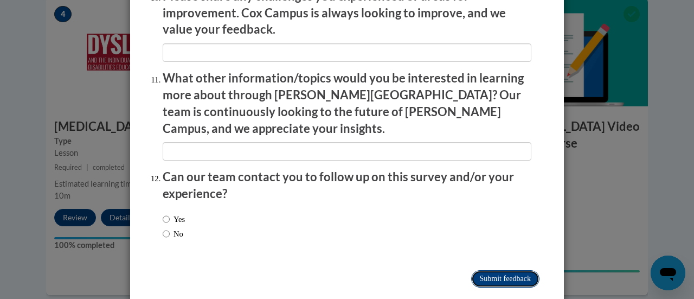
click at [504, 270] on input "Submit feedback" at bounding box center [505, 278] width 68 height 17
